Goal: Task Accomplishment & Management: Use online tool/utility

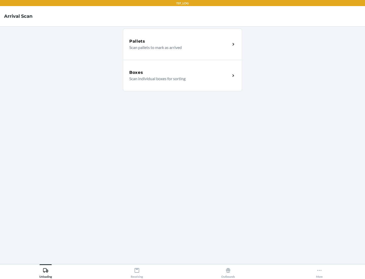
click at [180, 72] on div "Boxes" at bounding box center [179, 72] width 101 height 6
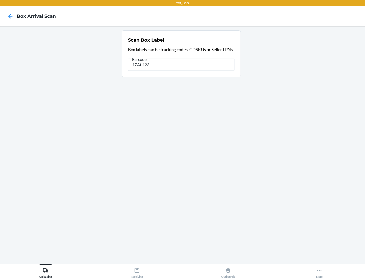
type input "1ZAti123"
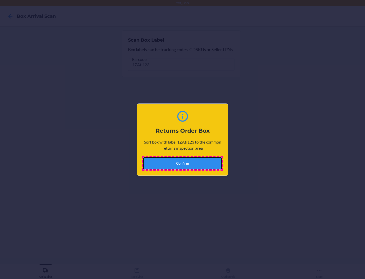
click at [182, 163] on button "Confirm" at bounding box center [182, 163] width 79 height 12
